Goal: Book appointment/travel/reservation

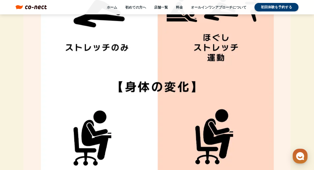
scroll to position [1586, 0]
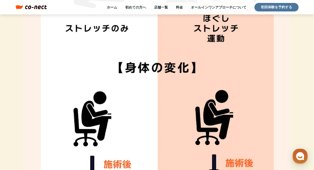
click at [262, 6] on link "初回体験を予約する" at bounding box center [276, 7] width 44 height 9
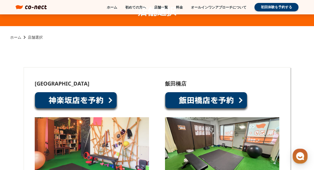
scroll to position [30, 0]
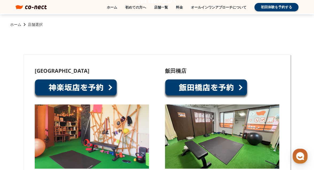
click at [83, 90] on link at bounding box center [75, 89] width 85 height 20
